Goal: Complete application form: Complete application form

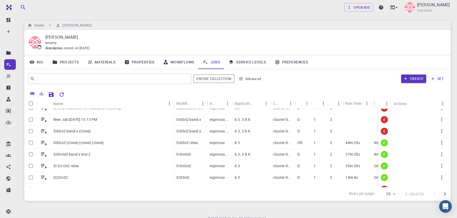
scroll to position [113, 0]
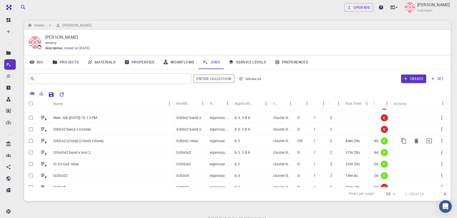
click at [195, 141] on p "Si6Sn2 relax" at bounding box center [187, 140] width 22 height 5
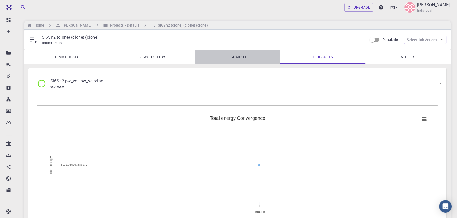
click at [244, 59] on link "3. Compute" at bounding box center [237, 57] width 85 height 14
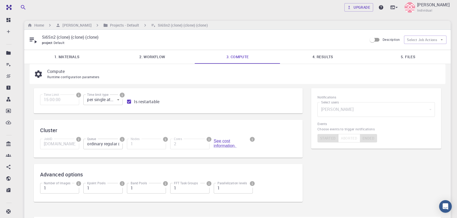
click at [161, 57] on link "2. Workflow" at bounding box center [151, 57] width 85 height 14
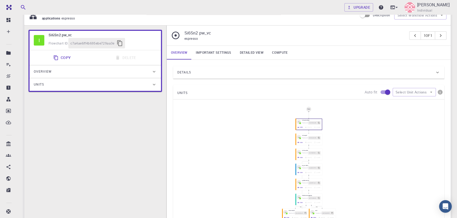
scroll to position [95, 0]
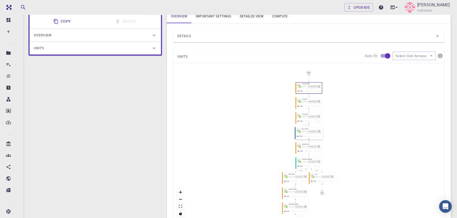
click at [297, 136] on icon "button" at bounding box center [298, 137] width 2 height 2
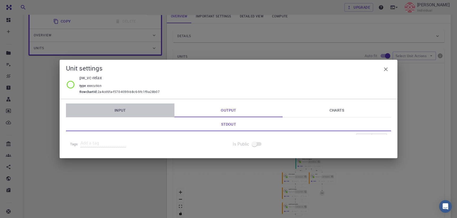
click at [128, 107] on link "Input" at bounding box center [120, 111] width 108 height 14
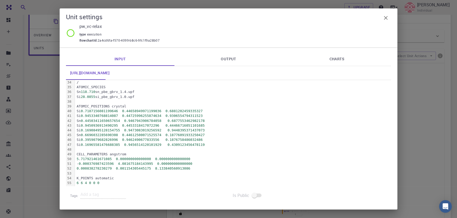
scroll to position [0, 0]
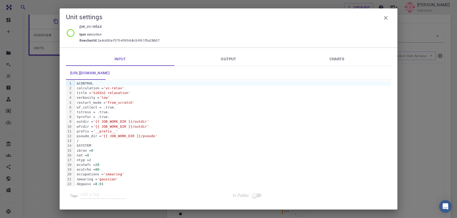
click at [130, 93] on span "'Si6Sn2 relaxation'" at bounding box center [110, 93] width 39 height 4
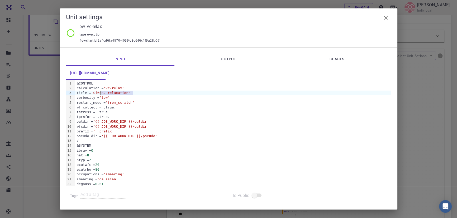
click at [142, 124] on div "outdir = '{{ JOB_WORK_DIR }}/outdir'" at bounding box center [233, 121] width 316 height 5
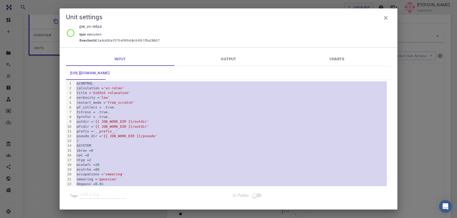
copy div "&CONTROL calculation = 'vc-relax' title = 'Si6Sn2 relaxation' verbosity = 'low'…"
click at [385, 17] on icon "button" at bounding box center [385, 18] width 6 height 6
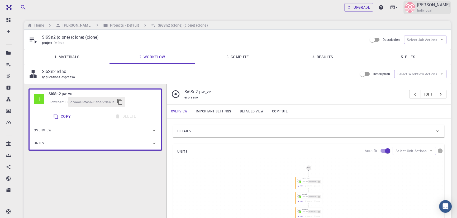
click at [432, 11] on span "Individual" at bounding box center [424, 10] width 15 height 5
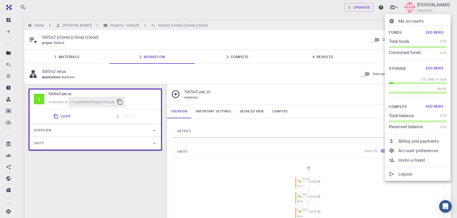
click at [401, 174] on p "Logout" at bounding box center [422, 174] width 48 height 6
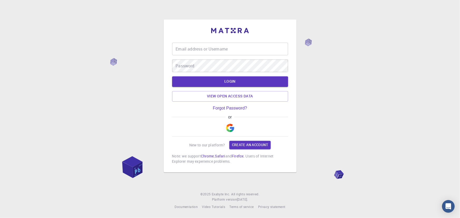
click at [196, 51] on div "Email address or Username Email address or Username" at bounding box center [230, 49] width 116 height 13
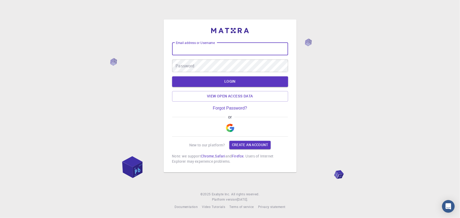
click at [129, 78] on div "Email address or Username Email address or Username Password Password LOGIN Vie…" at bounding box center [230, 109] width 460 height 218
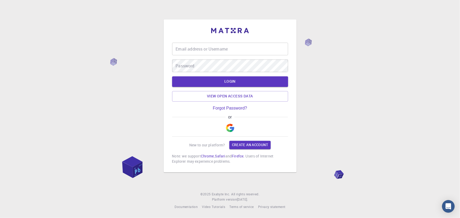
click at [232, 128] on img "button" at bounding box center [230, 128] width 8 height 8
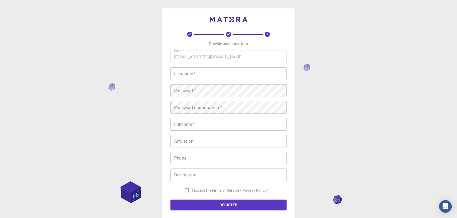
click at [202, 74] on input "username   *" at bounding box center [228, 74] width 116 height 13
type input "Emad Rahimi"
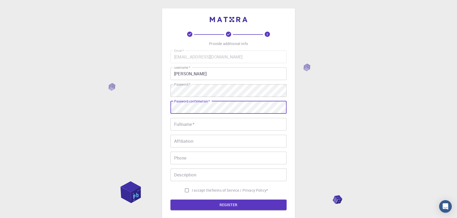
click at [182, 104] on div "Password confirmation   * Password confirmation   *" at bounding box center [228, 107] width 116 height 13
click at [182, 123] on input "Fullname   *" at bounding box center [228, 124] width 116 height 13
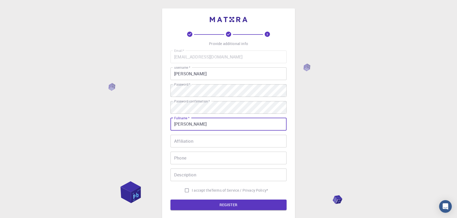
type input "Emad Rahimi"
click at [187, 139] on div "Affiliation Affiliation" at bounding box center [228, 141] width 116 height 13
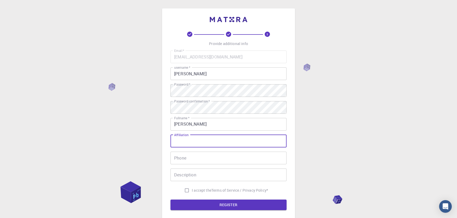
click at [183, 156] on div "Phone Phone" at bounding box center [228, 158] width 116 height 13
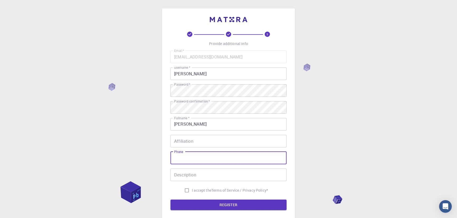
click at [123, 154] on div "3 Provide additional info Email   * emadrahimicms@gmail.com Email   * username …" at bounding box center [228, 134] width 457 height 268
click at [188, 193] on input "I accept the Terms of Service / Privacy Policy *" at bounding box center [187, 191] width 10 height 10
checkbox input "true"
click at [229, 207] on button "REGISTER" at bounding box center [228, 205] width 116 height 11
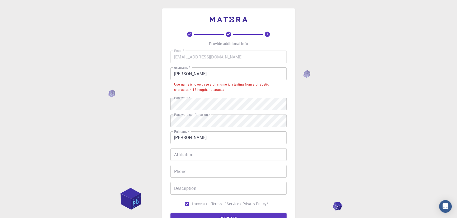
click at [185, 74] on input "Emad Rahimi" at bounding box center [228, 74] width 116 height 13
click at [186, 74] on input "Emad Rahimi" at bounding box center [228, 74] width 116 height 13
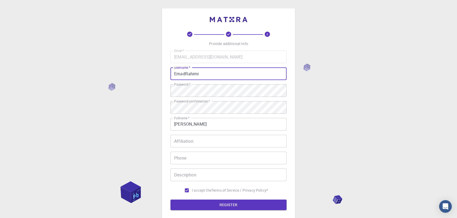
click at [203, 74] on input "EmadRahimi" at bounding box center [228, 74] width 116 height 13
click at [220, 206] on button "REGISTER" at bounding box center [228, 205] width 116 height 11
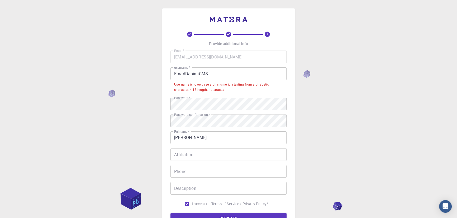
click at [187, 73] on input "EmadRahimiCMS" at bounding box center [228, 74] width 116 height 13
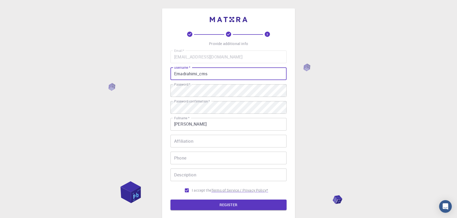
click at [221, 204] on button "REGISTER" at bounding box center [228, 205] width 116 height 11
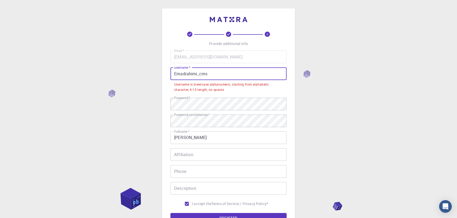
click at [199, 75] on input "Emadrahimi_cms" at bounding box center [228, 74] width 116 height 13
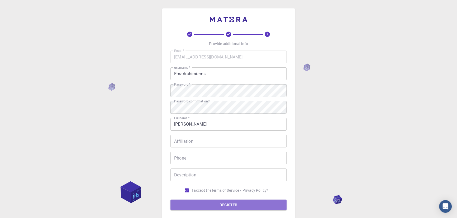
click at [224, 207] on button "REGISTER" at bounding box center [228, 205] width 116 height 11
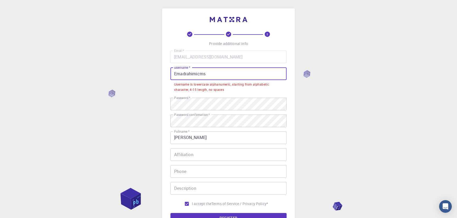
click at [175, 73] on input "Emadrahimicms" at bounding box center [228, 74] width 116 height 13
click at [176, 74] on input "Emadrahimicms" at bounding box center [228, 74] width 116 height 13
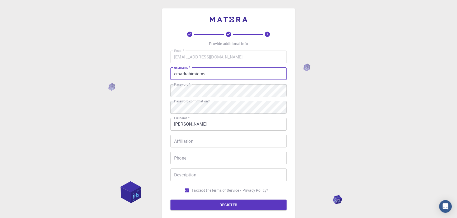
click at [221, 74] on input "emadrahimicms" at bounding box center [228, 74] width 116 height 13
drag, startPoint x: 197, startPoint y: 74, endPoint x: 198, endPoint y: 80, distance: 5.3
click at [198, 74] on input "emadrahimicms" at bounding box center [228, 74] width 116 height 13
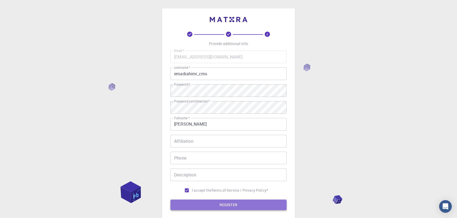
click at [230, 207] on button "REGISTER" at bounding box center [228, 205] width 116 height 11
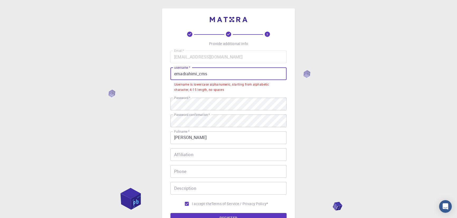
click at [199, 74] on input "emadrahimi_cms" at bounding box center [228, 74] width 116 height 13
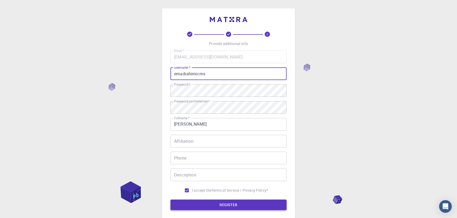
type input "emadrahimicms"
click at [217, 205] on button "REGISTER" at bounding box center [228, 205] width 116 height 11
